Goal: Task Accomplishment & Management: Manage account settings

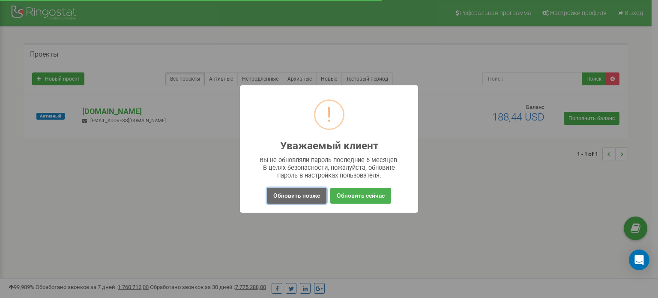
click at [279, 197] on button "Обновить позже" at bounding box center [297, 196] width 60 height 16
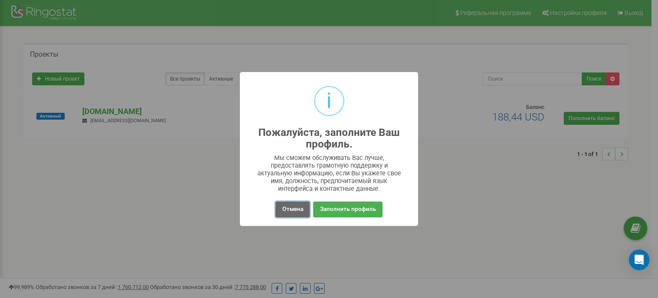
click at [295, 207] on button "Отмена" at bounding box center [292, 209] width 34 height 16
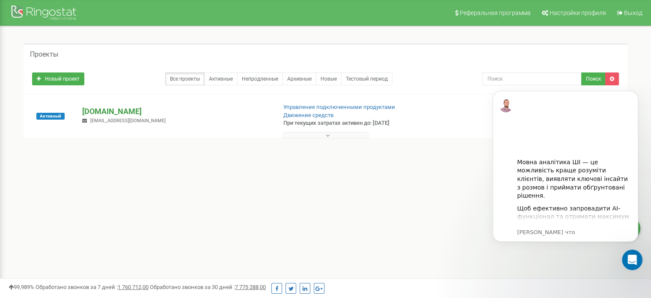
click at [100, 109] on p "[DOMAIN_NAME]" at bounding box center [175, 111] width 187 height 11
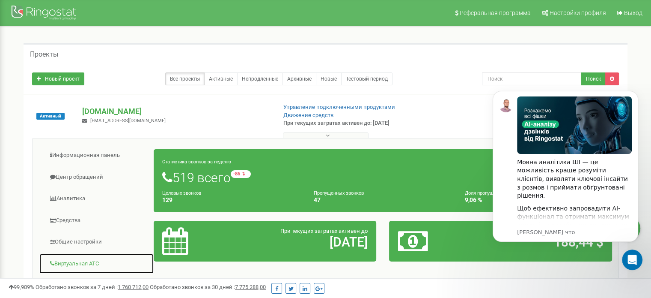
click at [88, 263] on link "Виртуальная АТС" at bounding box center [96, 263] width 115 height 21
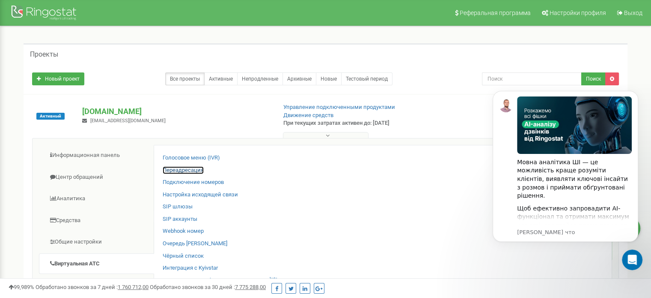
click at [181, 170] on link "Переадресация" at bounding box center [183, 170] width 41 height 8
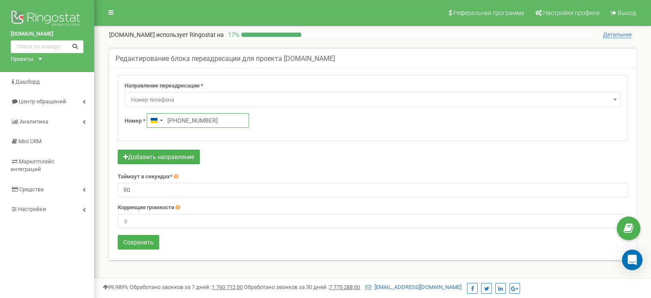
drag, startPoint x: 224, startPoint y: 116, endPoint x: 237, endPoint y: 119, distance: 13.9
click at [178, 118] on input "[PHONE_NUMBER]" at bounding box center [198, 120] width 102 height 15
paste input "63 144 107"
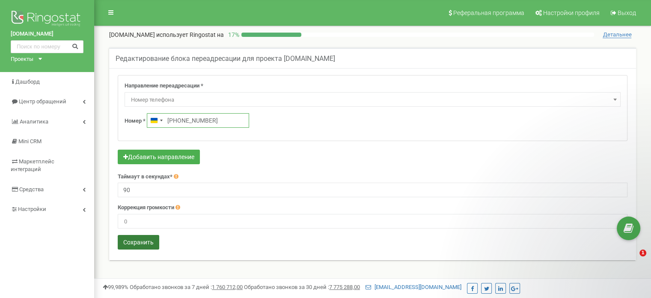
type input "[PHONE_NUMBER]"
click at [149, 248] on button "Сохранить" at bounding box center [139, 242] width 42 height 15
